Goal: Transaction & Acquisition: Purchase product/service

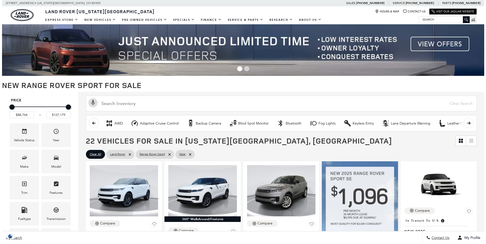
scroll to position [85, 0]
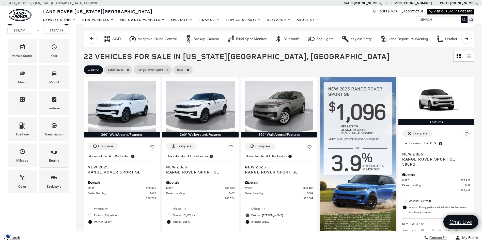
click at [51, 153] on icon "Engine" at bounding box center [54, 152] width 6 height 6
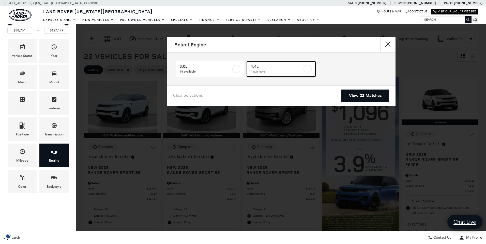
click at [304, 69] on label at bounding box center [307, 69] width 8 height 8
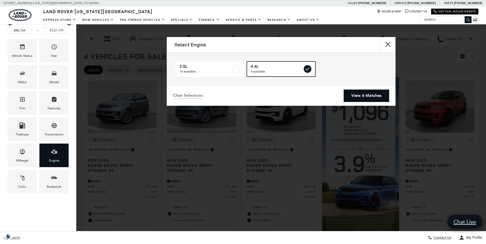
type input "$122,424"
checkbox input "true"
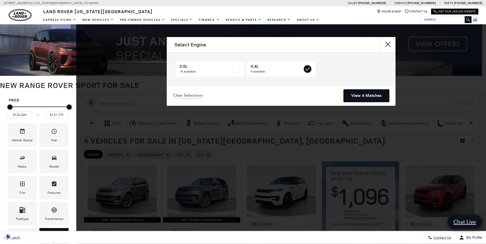
click at [364, 93] on link "View 4 Matches" at bounding box center [365, 96] width 45 height 12
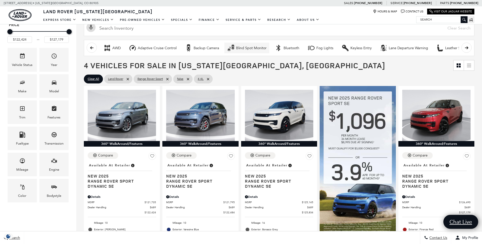
scroll to position [85, 0]
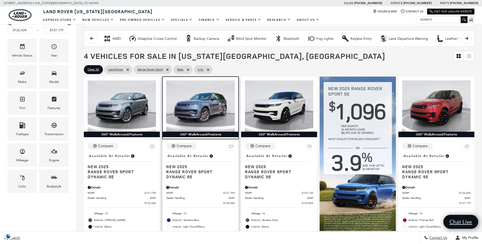
click at [214, 90] on img at bounding box center [200, 106] width 68 height 51
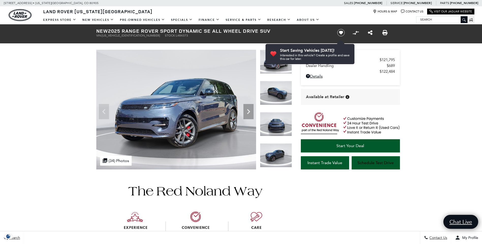
click at [319, 35] on ul "VIN: SAL1L9E95SA484373 Stock: L484373" at bounding box center [212, 36] width 232 height 4
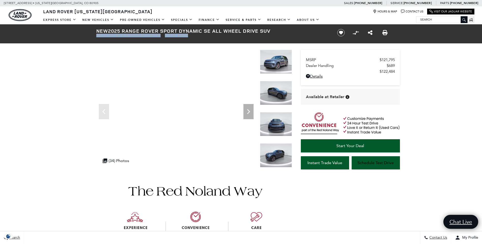
drag, startPoint x: 95, startPoint y: 35, endPoint x: 162, endPoint y: 37, distance: 66.8
click at [162, 37] on div "New 2025 Range Rover Sport Dynamic SE All Wheel Drive SUV VIN: SAL1L9E95SA48437…" at bounding box center [211, 32] width 244 height 17
copy ul "VIN: SAL1L9E95SA484373 Stock: L484373"
